Goal: Navigation & Orientation: Find specific page/section

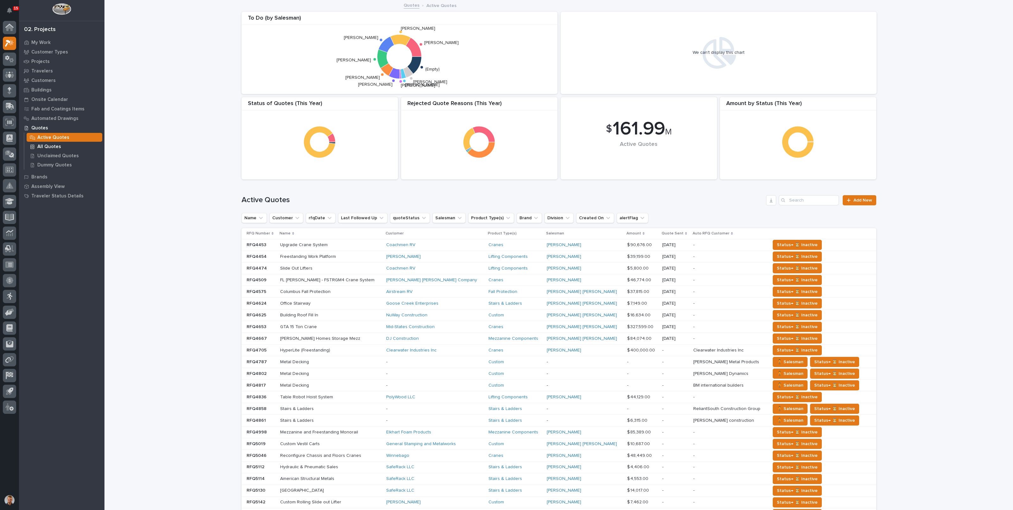
click at [51, 145] on p "All Quotes" at bounding box center [49, 147] width 24 height 6
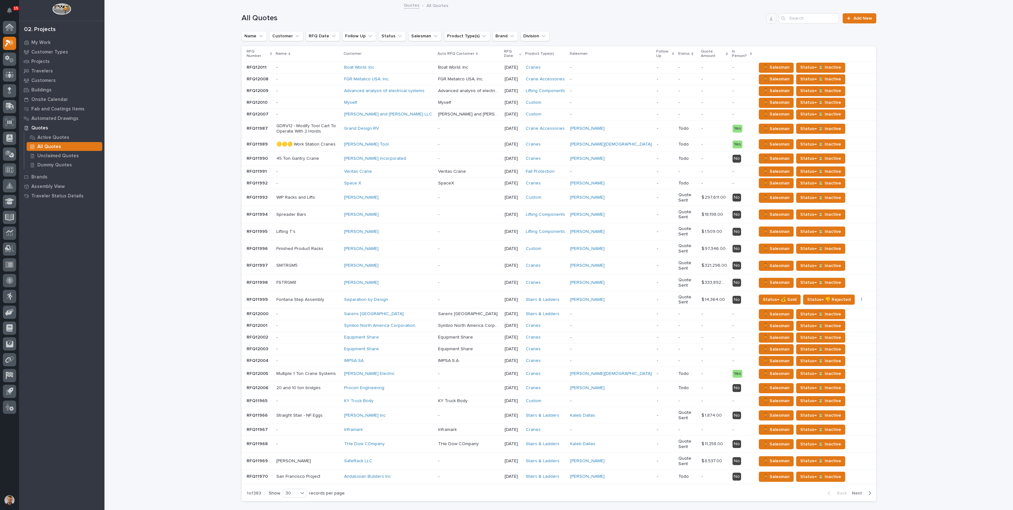
click at [766, 17] on button "button" at bounding box center [771, 18] width 10 height 10
click at [697, 23] on div "All Quotes Add New" at bounding box center [558, 16] width 634 height 30
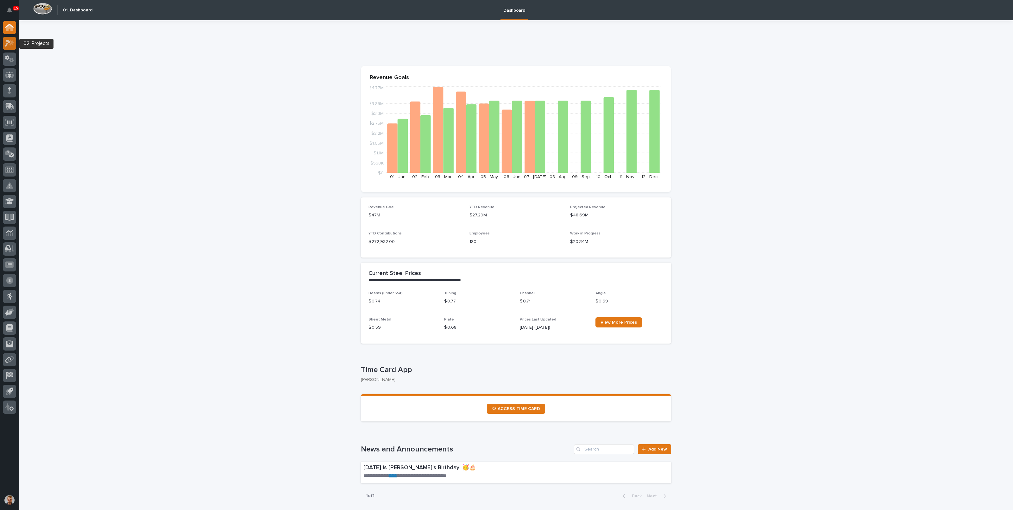
click at [11, 44] on icon at bounding box center [11, 42] width 5 height 6
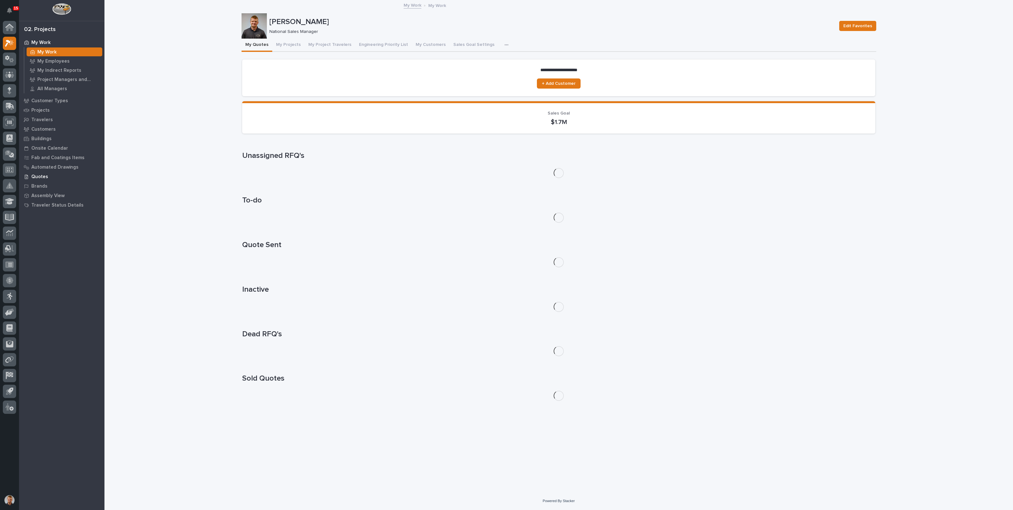
click at [44, 178] on p "Quotes" at bounding box center [39, 177] width 17 height 6
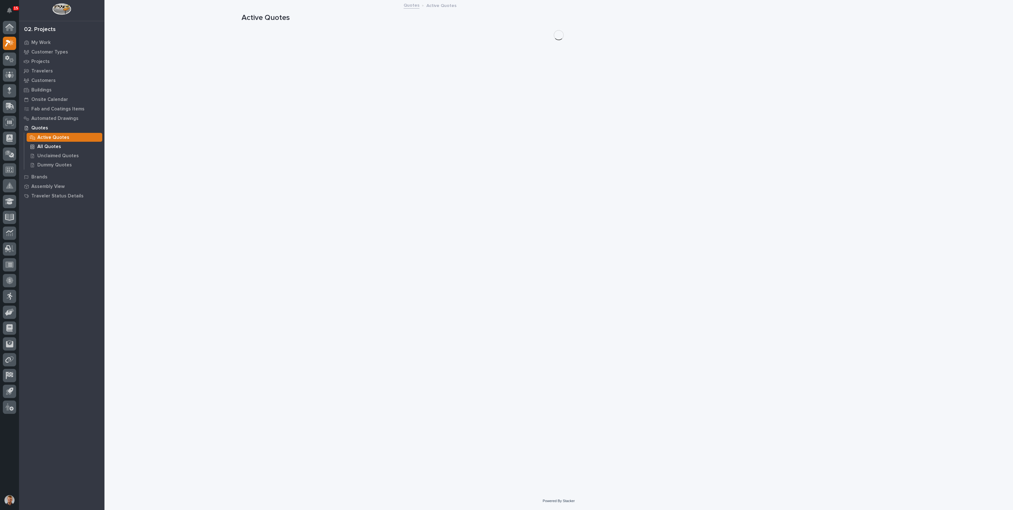
click at [51, 143] on div "All Quotes" at bounding box center [65, 146] width 76 height 9
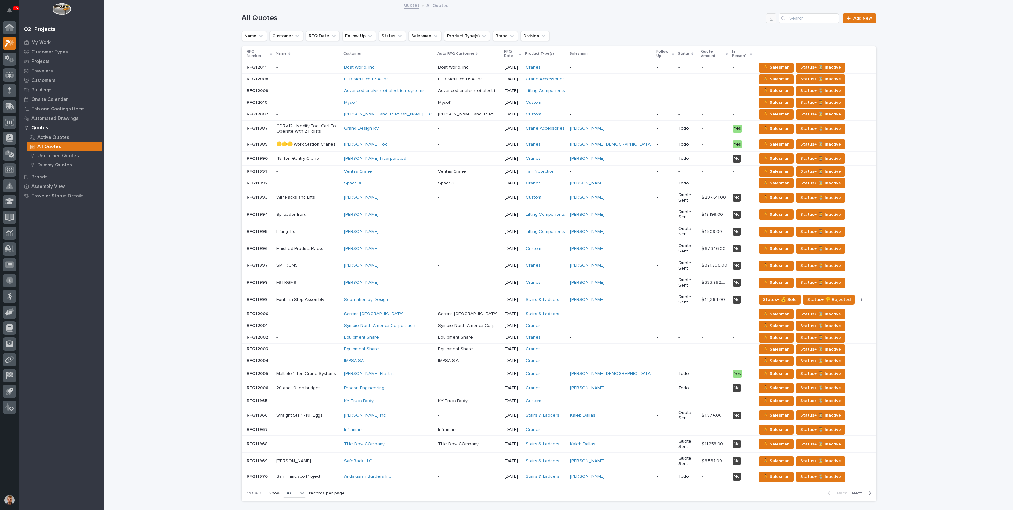
click at [768, 21] on icon "button" at bounding box center [770, 18] width 5 height 5
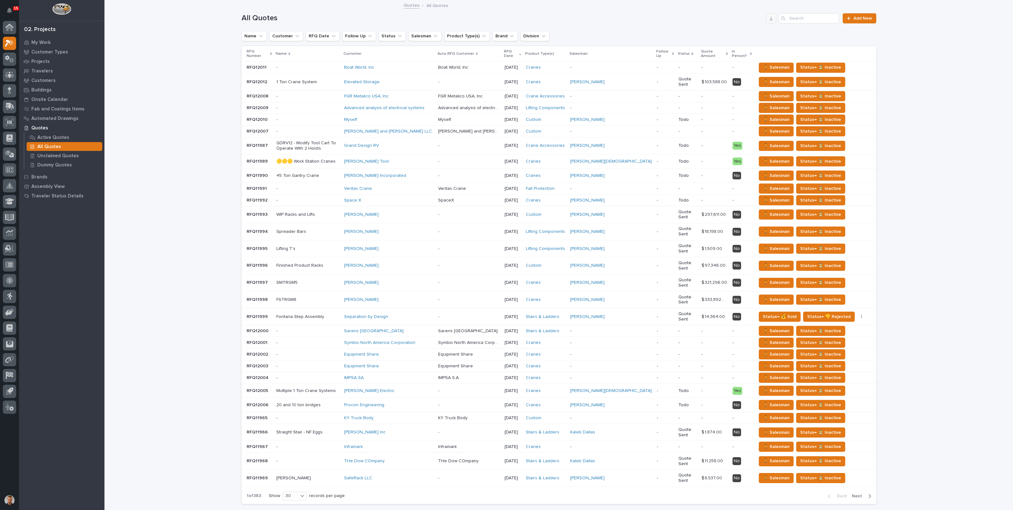
click at [770, 21] on button "button" at bounding box center [771, 18] width 10 height 10
click at [43, 89] on p "Buildings" at bounding box center [41, 90] width 20 height 6
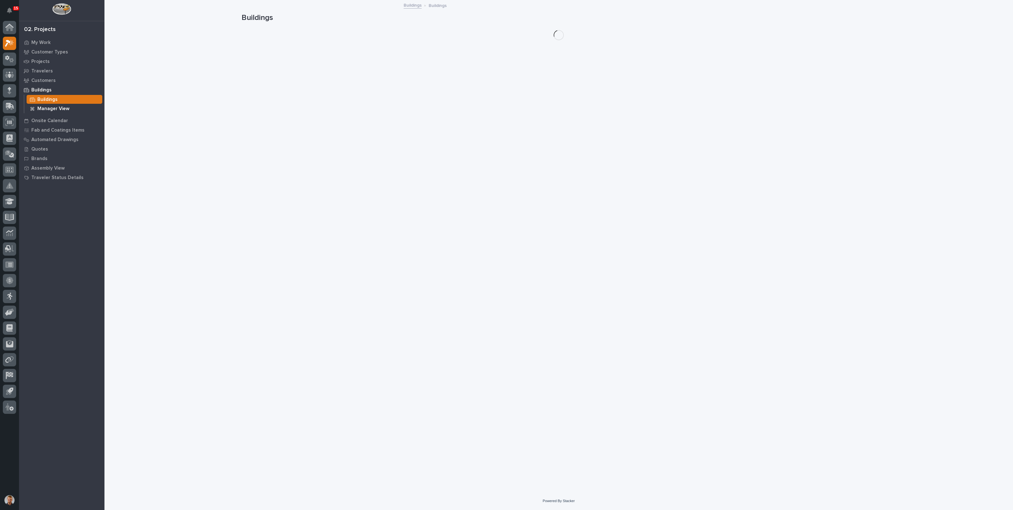
click at [46, 106] on p "Manager View" at bounding box center [53, 109] width 32 height 6
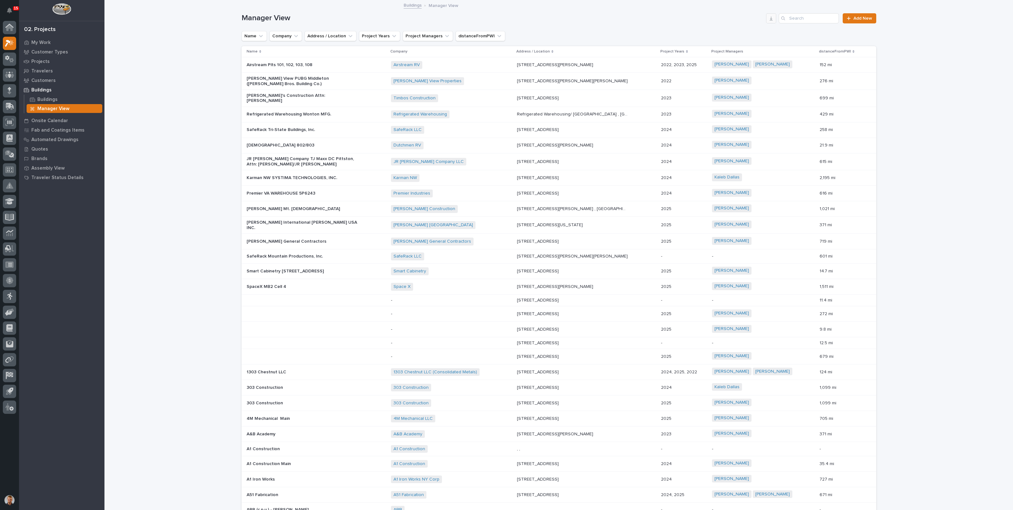
click at [769, 19] on icon "button" at bounding box center [770, 18] width 3 height 4
click at [34, 61] on p "Projects" at bounding box center [40, 62] width 18 height 6
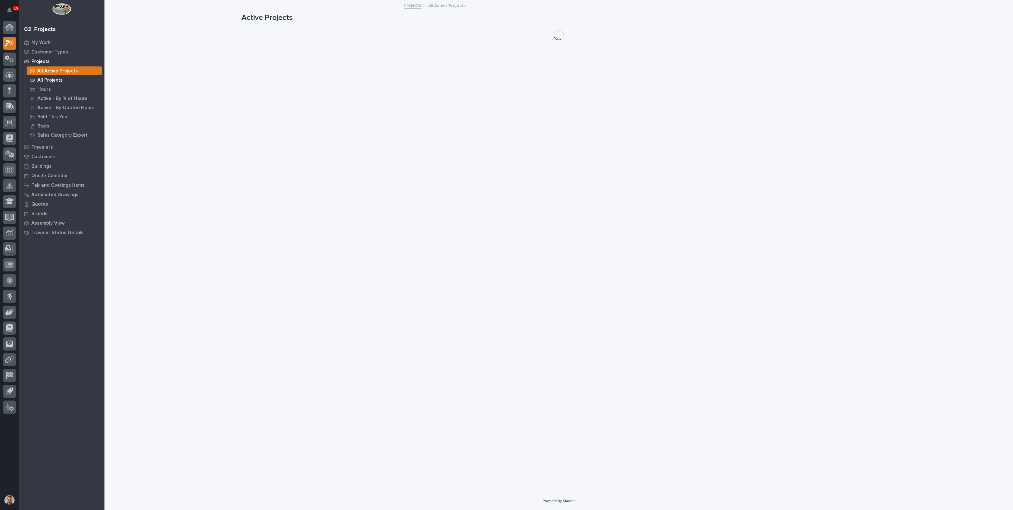
click at [55, 79] on p "All Projects" at bounding box center [49, 81] width 25 height 6
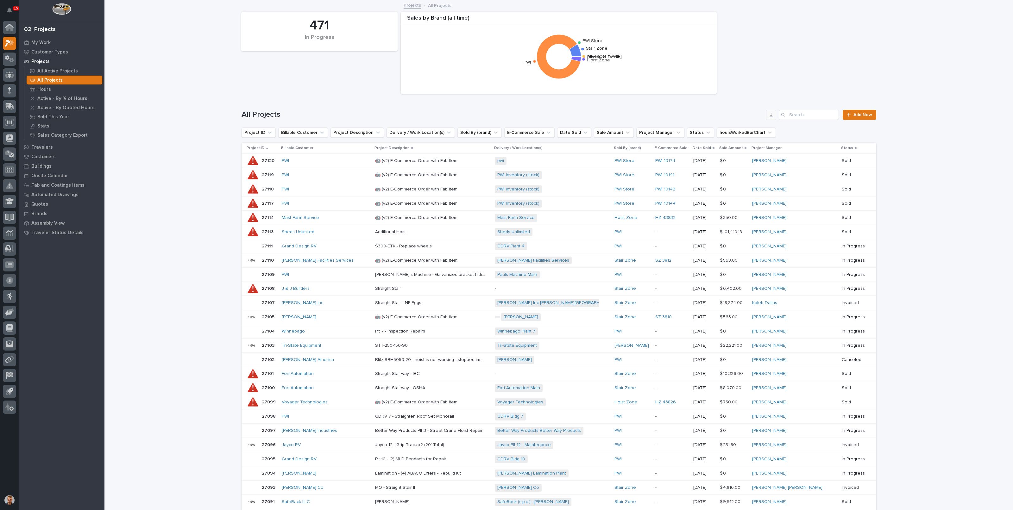
click at [768, 114] on icon "button" at bounding box center [770, 114] width 5 height 5
click at [154, 133] on div "Loading... Saving… Loading... Saving… 471 In Progress Sales by Brand (all time)…" at bounding box center [558, 318] width 908 height 634
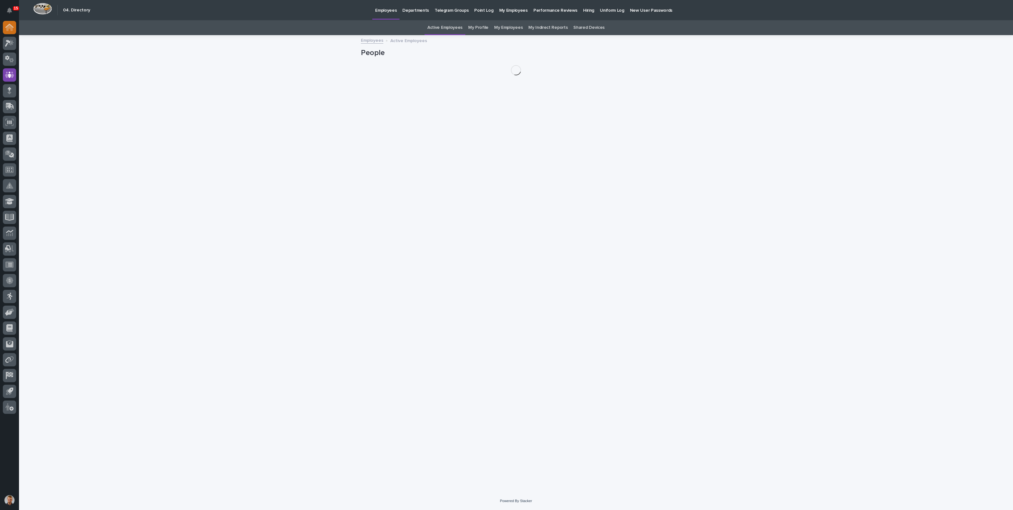
click at [13, 22] on div at bounding box center [9, 27] width 13 height 13
